Goal: Check status: Check status

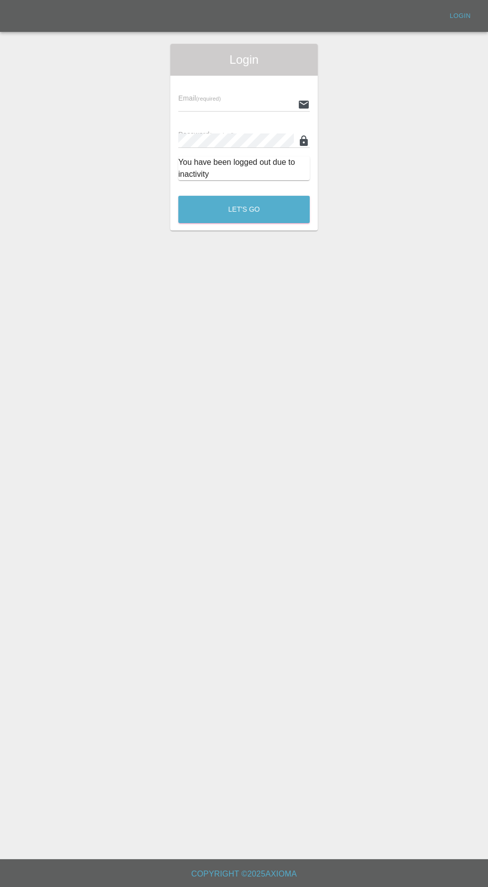
click at [214, 108] on input "text" at bounding box center [235, 104] width 115 height 14
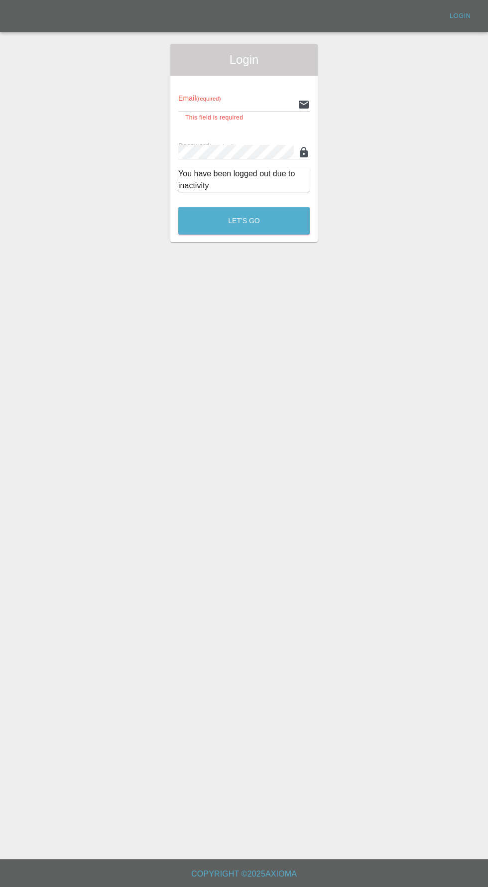
type input "[EMAIL_ADDRESS][DOMAIN_NAME]"
click at [178, 207] on button "Let's Go" at bounding box center [243, 220] width 131 height 27
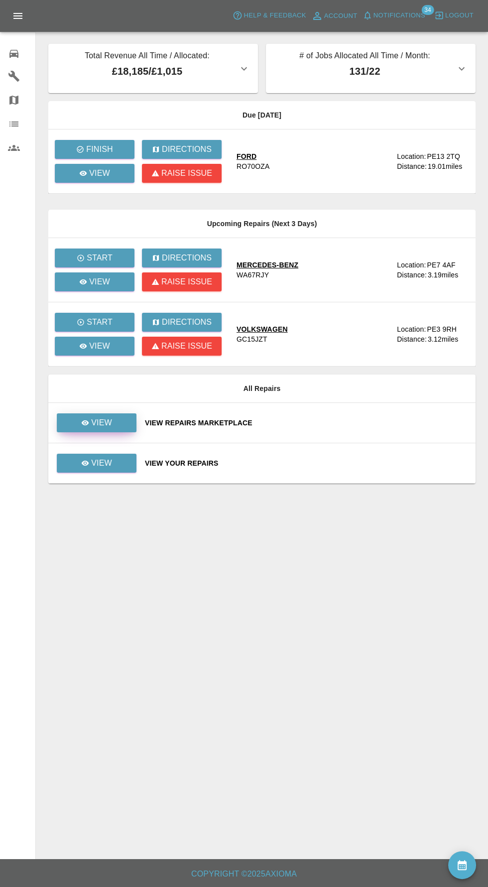
click at [97, 422] on p "View" at bounding box center [101, 423] width 21 height 12
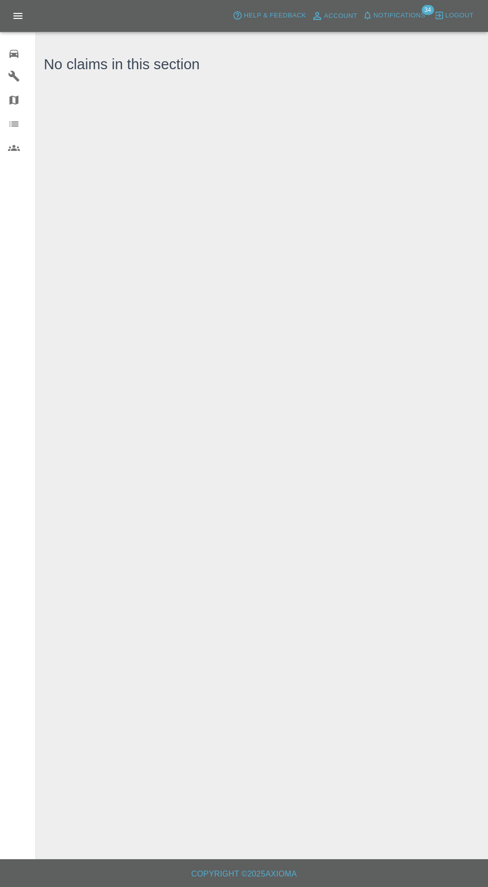
click at [23, 59] on div "0" at bounding box center [22, 52] width 28 height 14
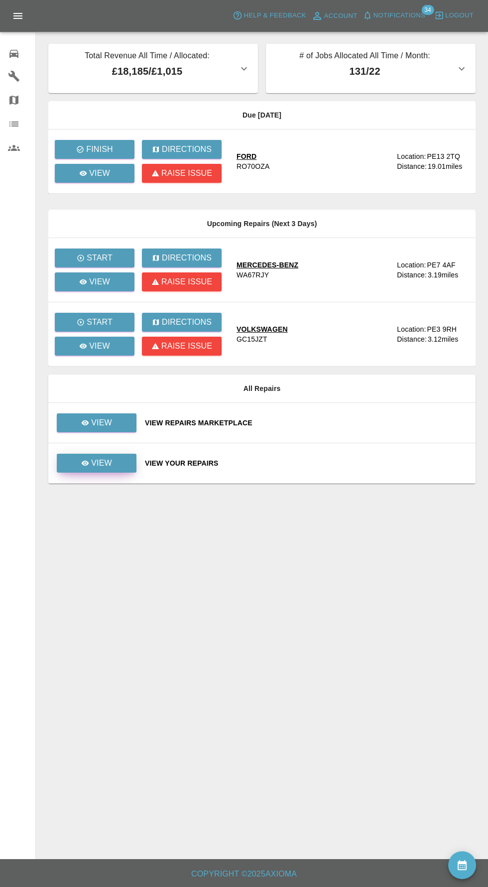
click at [106, 462] on p "View" at bounding box center [101, 463] width 21 height 12
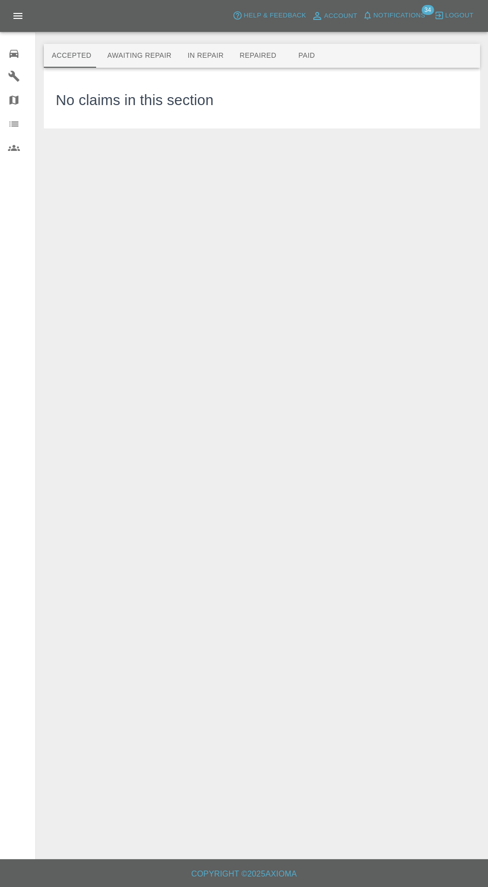
click at [134, 56] on button "Awaiting Repair" at bounding box center [139, 56] width 80 height 24
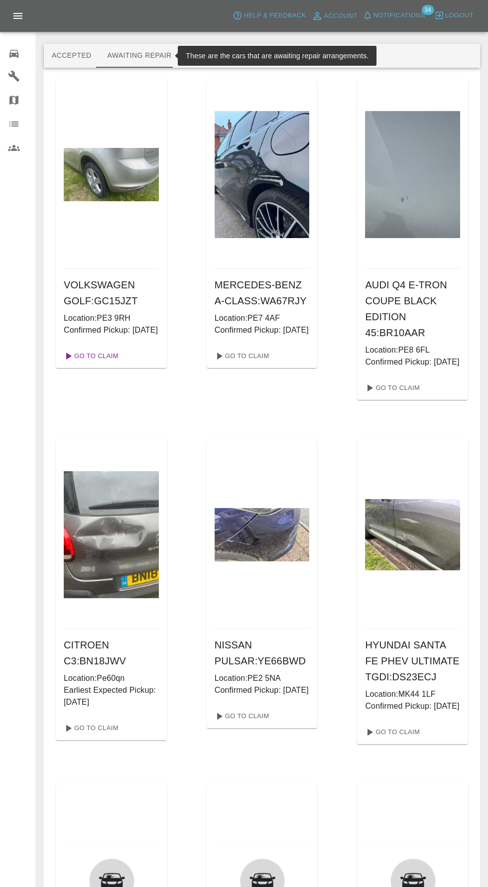
click at [85, 364] on link "Go To Claim" at bounding box center [90, 356] width 61 height 16
